Goal: Information Seeking & Learning: Learn about a topic

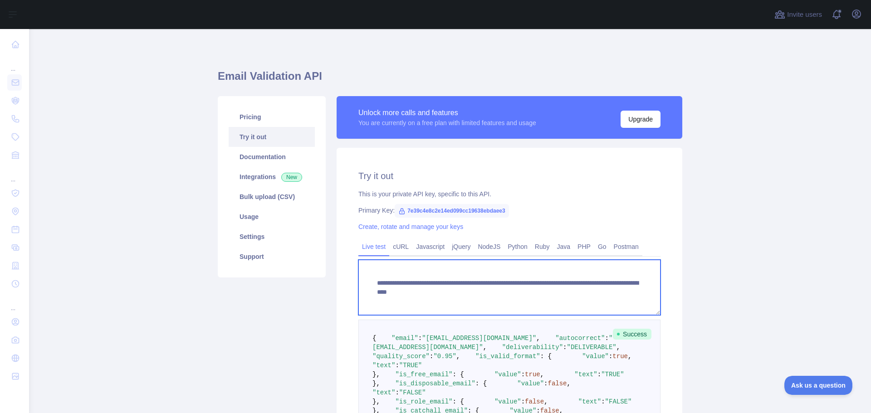
drag, startPoint x: 371, startPoint y: 282, endPoint x: 529, endPoint y: 294, distance: 158.8
click at [529, 294] on textarea "**********" at bounding box center [509, 287] width 302 height 55
click at [530, 270] on textarea "**********" at bounding box center [509, 287] width 302 height 55
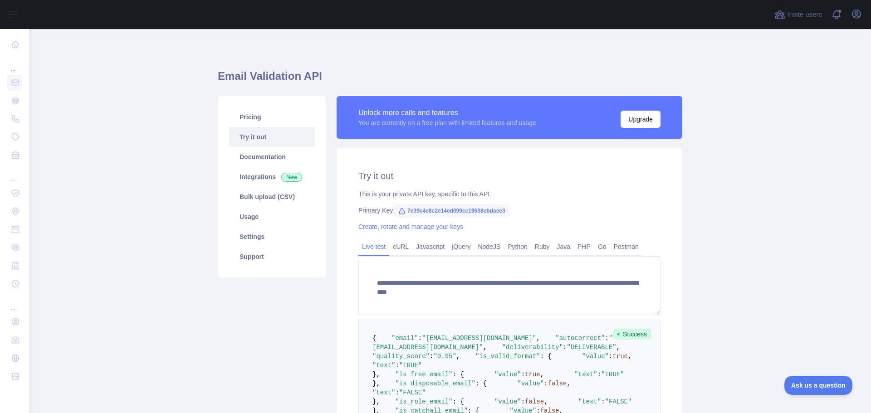
click at [575, 53] on div "**********" at bounding box center [450, 288] width 465 height 474
click at [247, 115] on link "Pricing" at bounding box center [272, 117] width 86 height 20
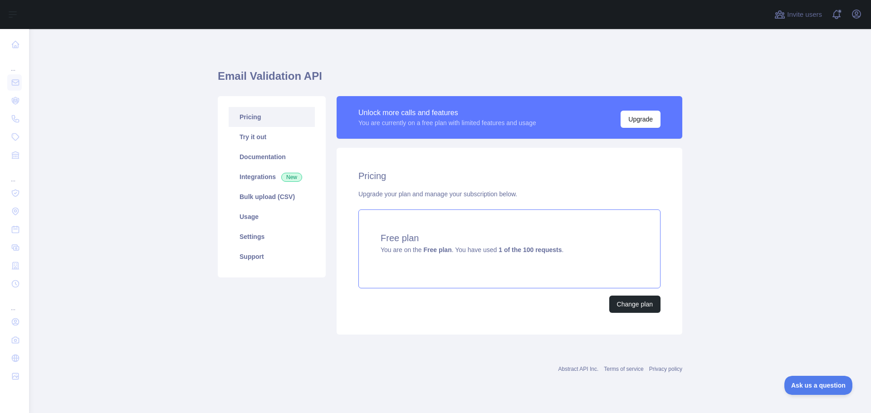
click at [518, 250] on strong "1 of the 100 requests" at bounding box center [530, 249] width 63 height 7
click at [252, 139] on link "Try it out" at bounding box center [272, 137] width 86 height 20
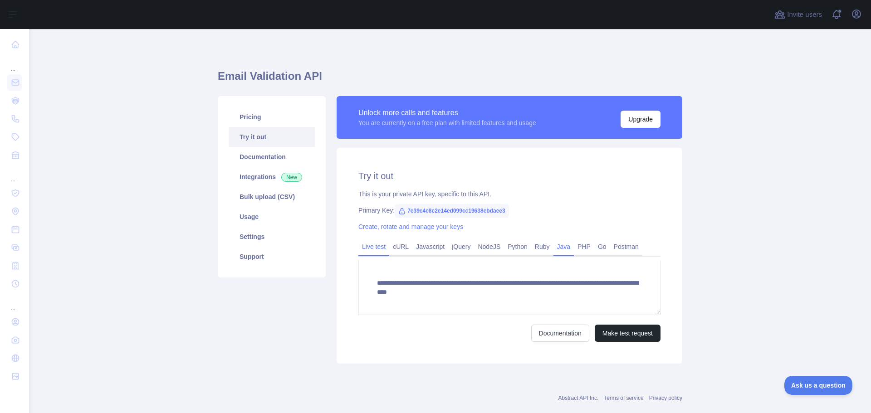
click at [559, 250] on link "Java" at bounding box center [563, 247] width 21 height 15
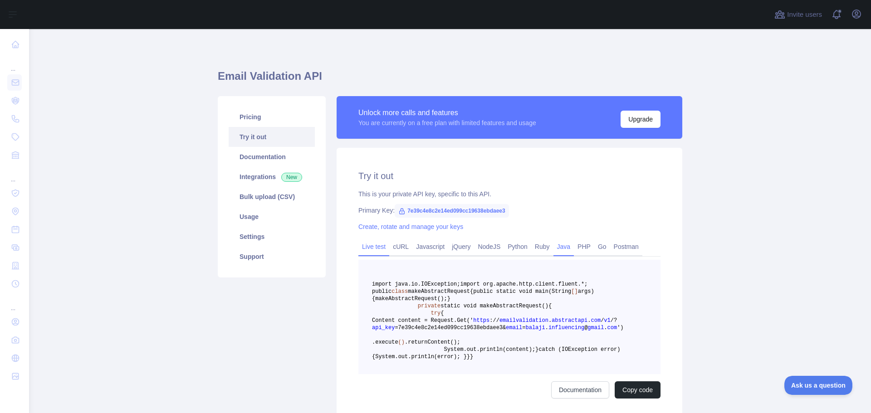
click at [374, 242] on link "Live test" at bounding box center [373, 247] width 31 height 15
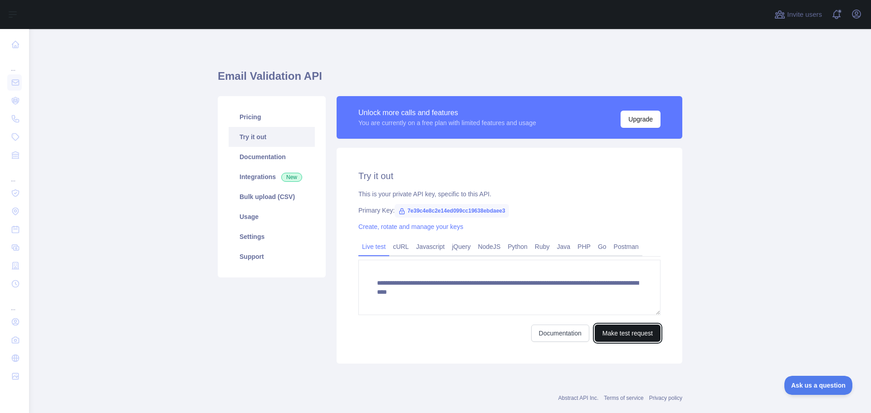
click at [616, 333] on button "Make test request" at bounding box center [628, 333] width 66 height 17
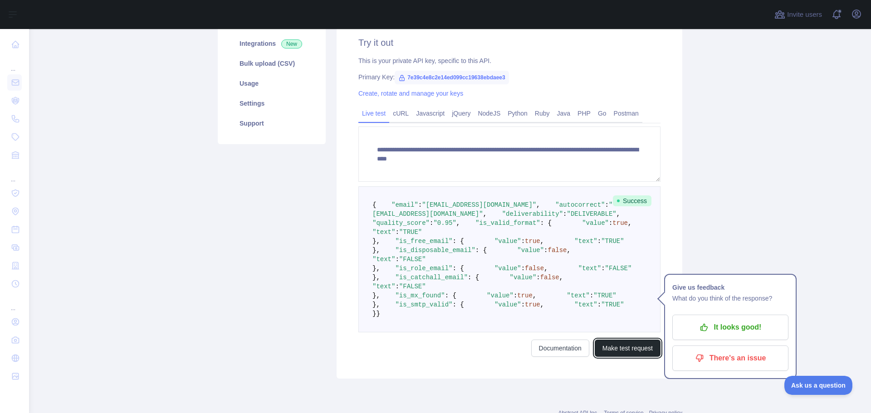
scroll to position [136, 0]
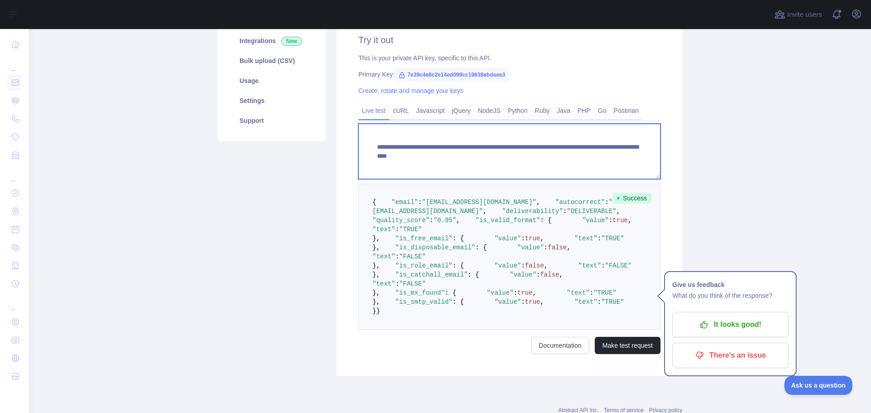
drag, startPoint x: 530, startPoint y: 157, endPoint x: 638, endPoint y: 156, distance: 107.5
click at [638, 156] on textarea "**********" at bounding box center [509, 151] width 302 height 55
paste textarea
type textarea "**********"
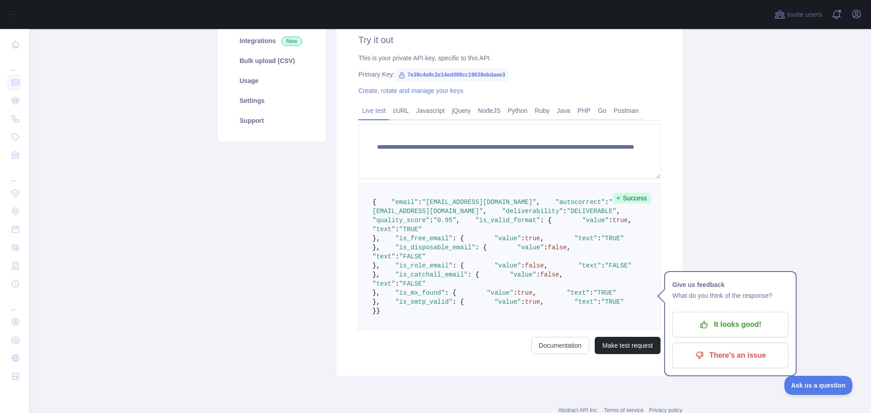
click at [663, 171] on div "**********" at bounding box center [510, 194] width 346 height 364
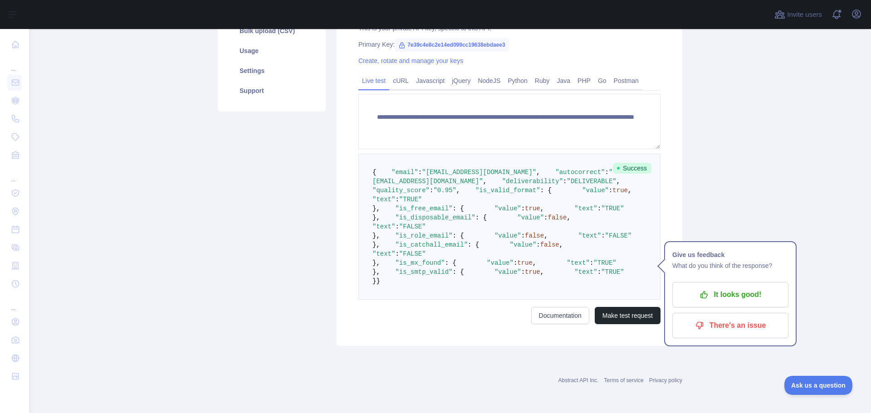
scroll to position [318, 0]
click at [630, 324] on button "Make test request" at bounding box center [628, 315] width 66 height 17
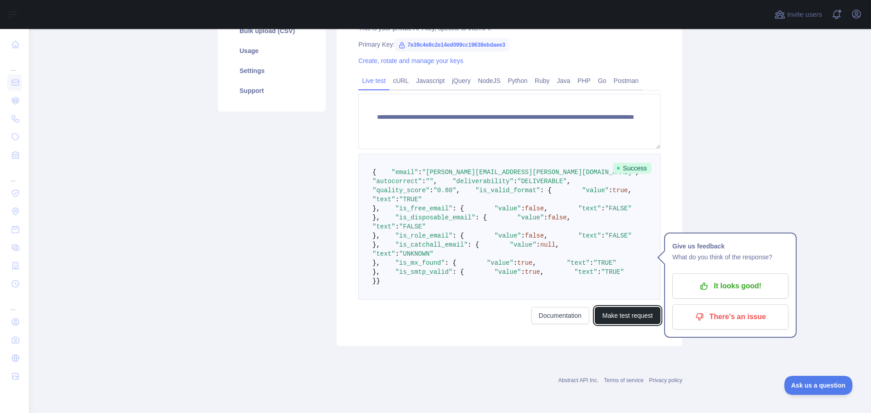
scroll to position [91, 0]
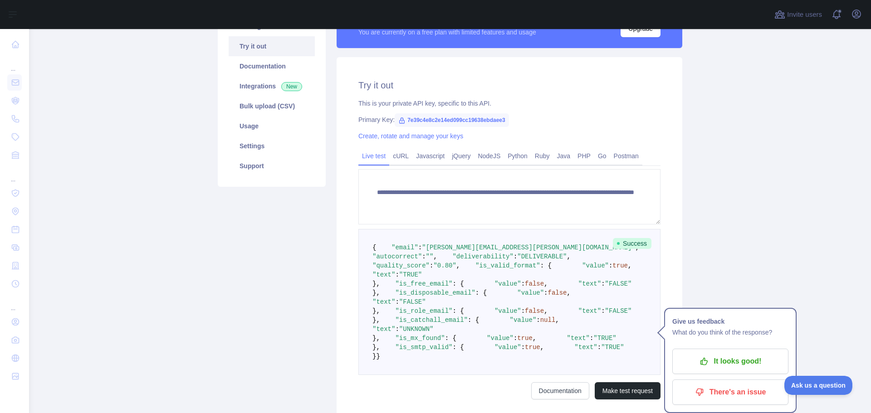
click at [400, 120] on icon at bounding box center [402, 120] width 5 height 5
click at [387, 136] on link "Create, rotate and manage your keys" at bounding box center [410, 135] width 105 height 7
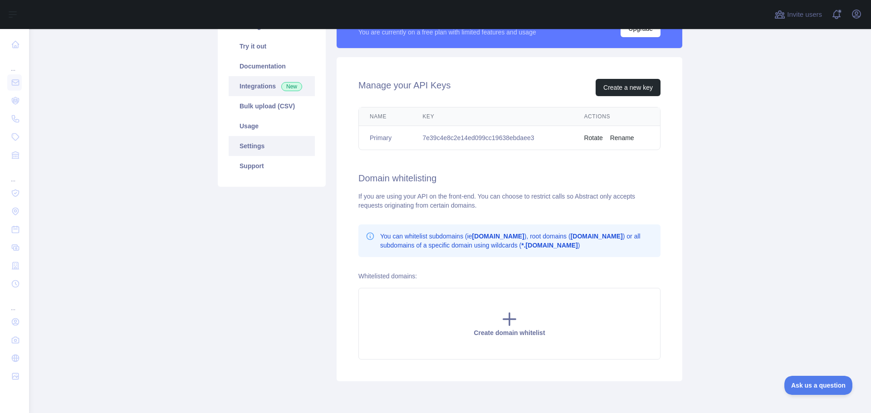
click at [263, 88] on link "Integrations New" at bounding box center [272, 86] width 86 height 20
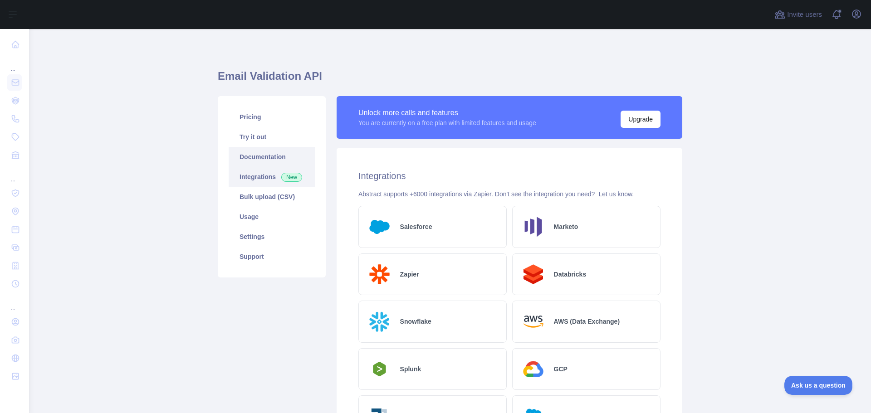
click at [267, 162] on link "Documentation" at bounding box center [272, 157] width 86 height 20
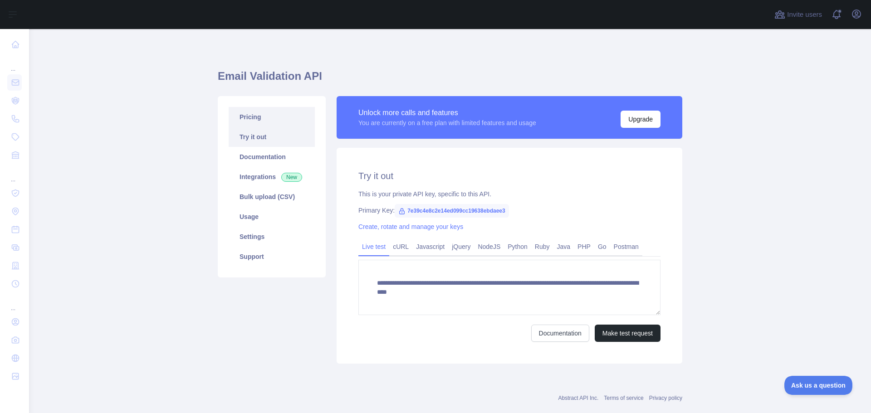
click at [271, 117] on link "Pricing" at bounding box center [272, 117] width 86 height 20
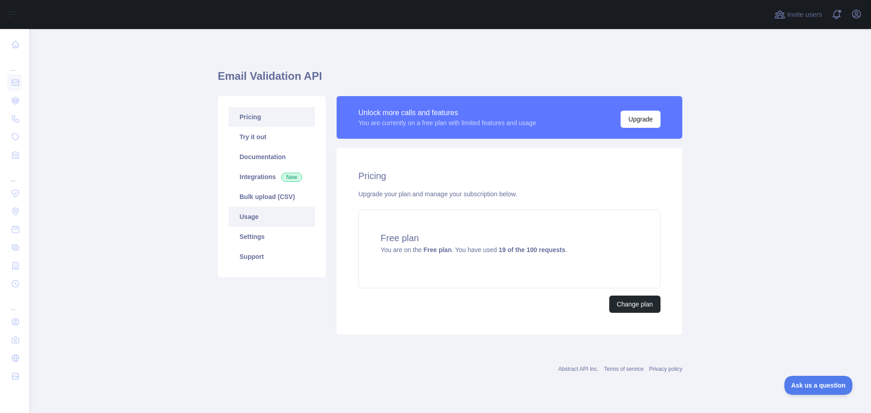
click at [261, 217] on link "Usage" at bounding box center [272, 217] width 86 height 20
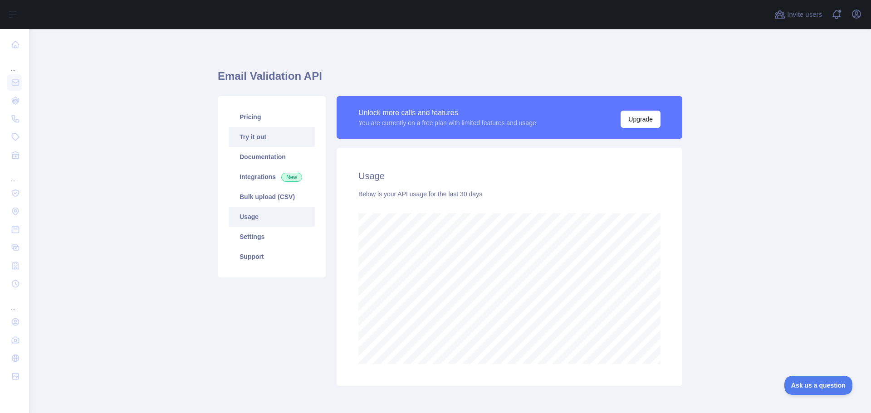
click at [259, 137] on link "Try it out" at bounding box center [272, 137] width 86 height 20
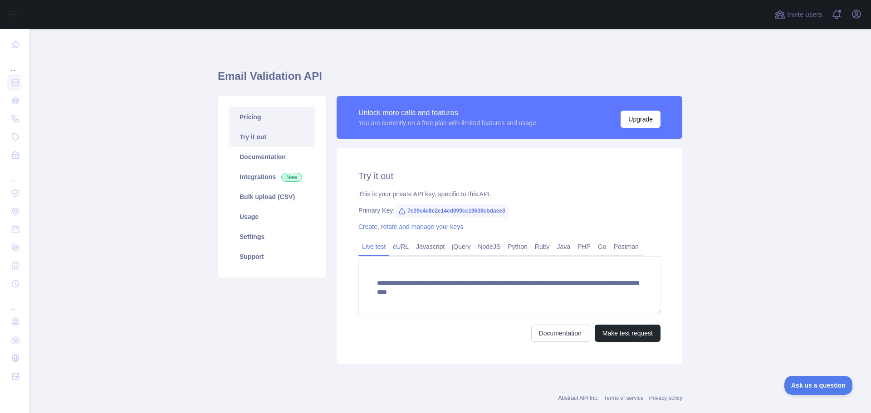
click at [261, 121] on link "Pricing" at bounding box center [272, 117] width 86 height 20
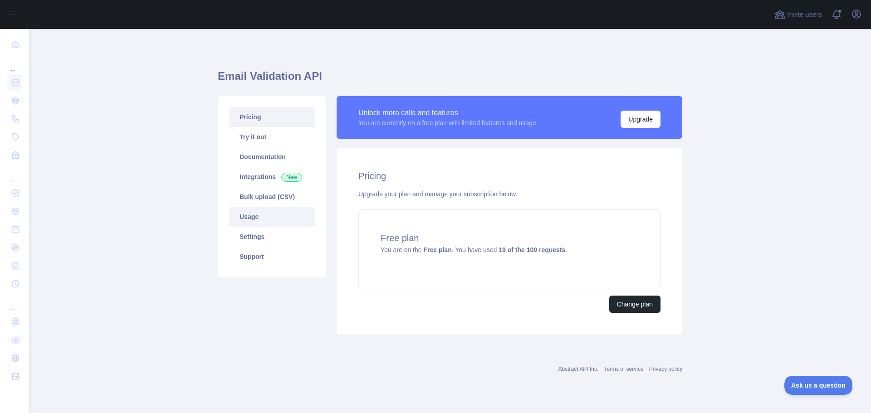
click at [267, 214] on link "Usage" at bounding box center [272, 217] width 86 height 20
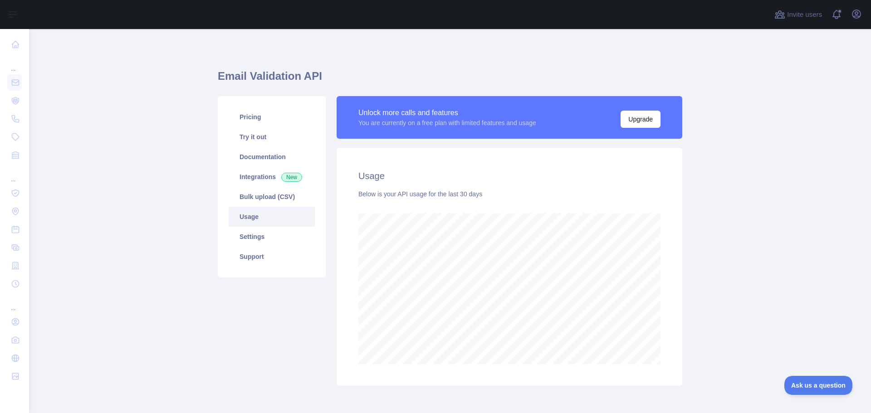
scroll to position [384, 835]
click at [258, 118] on link "Pricing" at bounding box center [272, 117] width 86 height 20
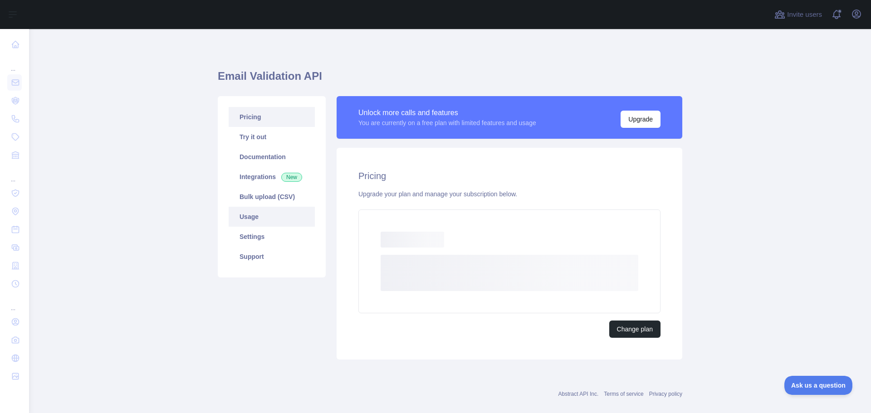
click at [265, 220] on link "Usage" at bounding box center [272, 217] width 86 height 20
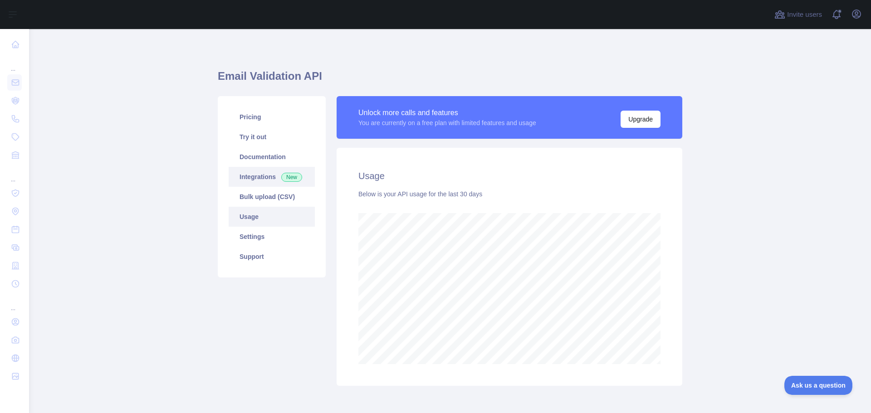
click at [248, 174] on link "Integrations New" at bounding box center [272, 177] width 86 height 20
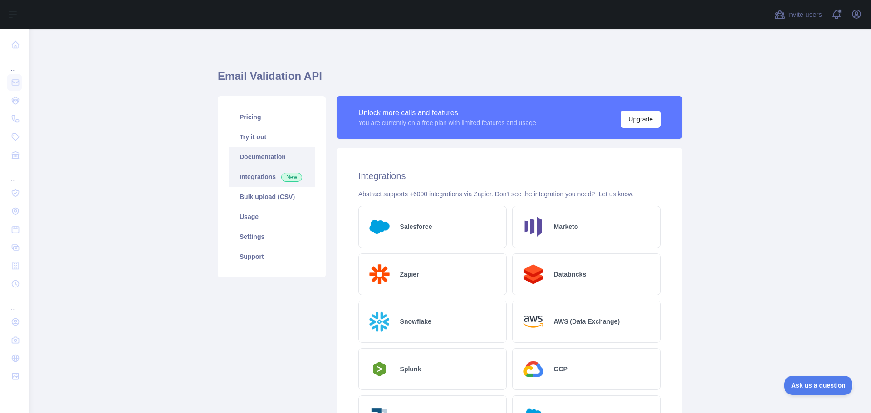
click at [250, 161] on link "Documentation" at bounding box center [272, 157] width 86 height 20
click at [242, 157] on link "Documentation" at bounding box center [272, 157] width 86 height 20
click at [259, 134] on link "Try it out" at bounding box center [272, 137] width 86 height 20
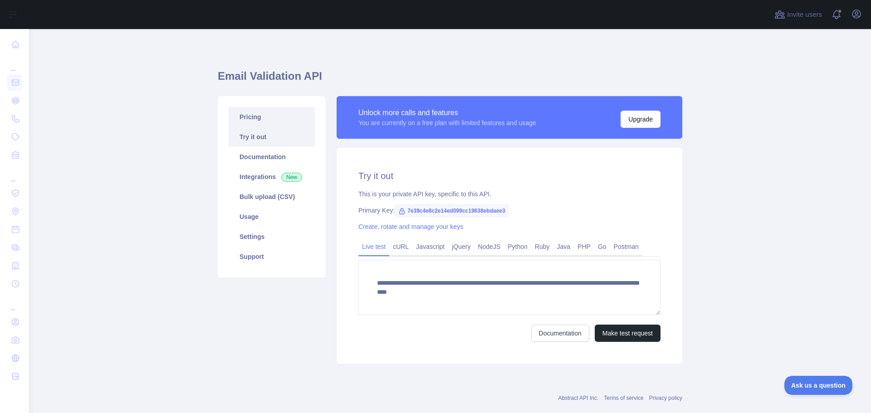
click at [257, 118] on link "Pricing" at bounding box center [272, 117] width 86 height 20
